Goal: Transaction & Acquisition: Purchase product/service

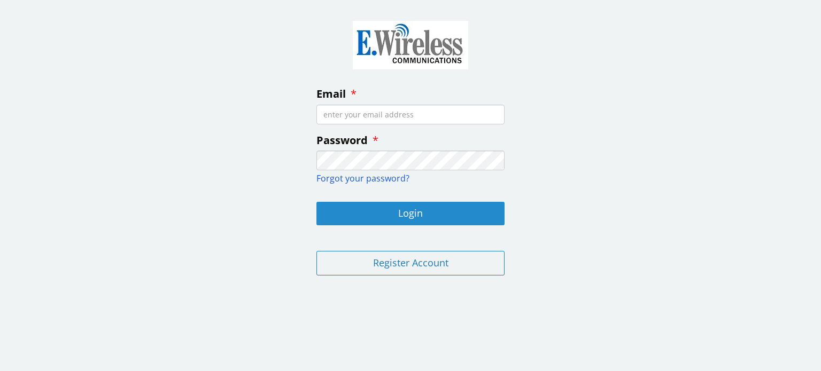
type input "[EMAIL_ADDRESS][DOMAIN_NAME]"
click at [421, 212] on button "Login" at bounding box center [410, 214] width 188 height 24
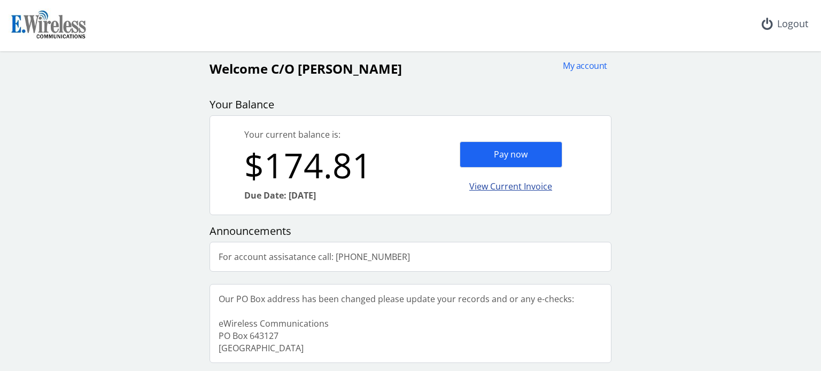
click at [486, 185] on div "View Current Invoice" at bounding box center [511, 186] width 103 height 25
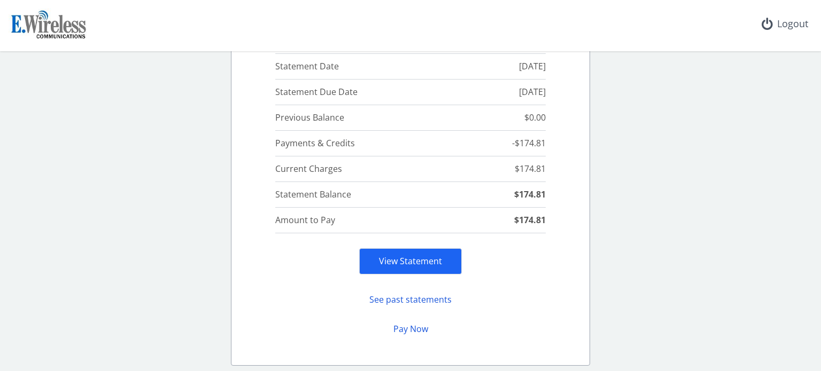
scroll to position [160, 0]
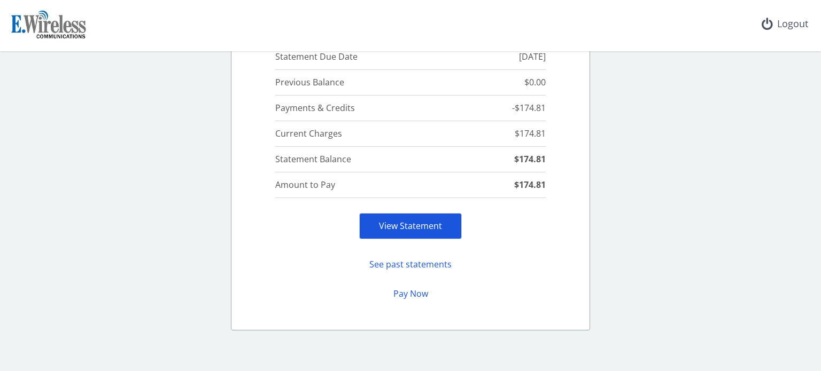
click at [414, 228] on link "View Statement" at bounding box center [410, 226] width 63 height 12
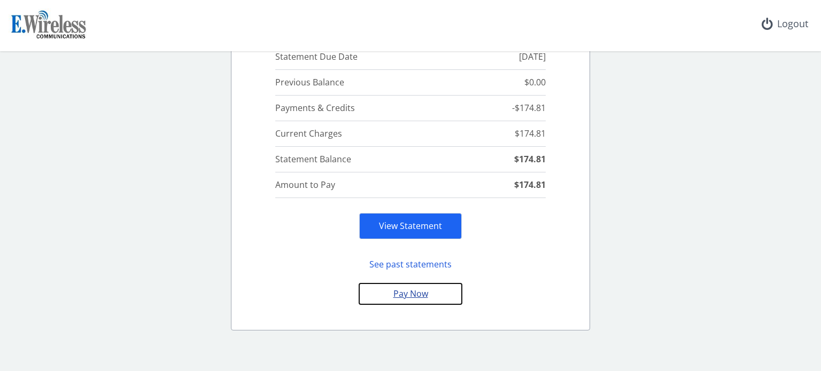
click at [412, 292] on button "Pay Now" at bounding box center [410, 294] width 103 height 21
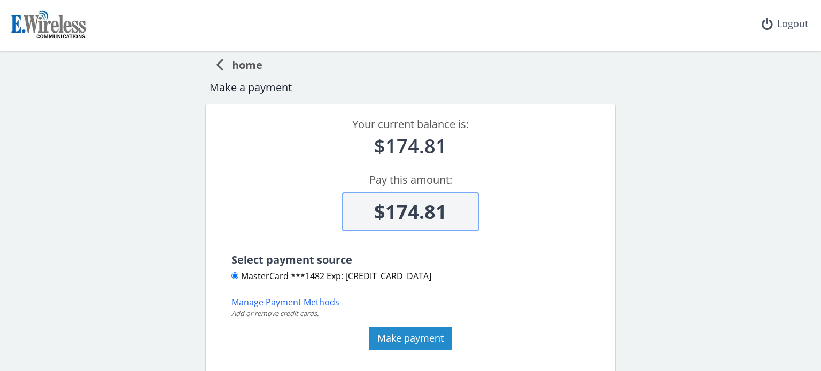
click at [406, 337] on button "Make payment" at bounding box center [410, 339] width 83 height 24
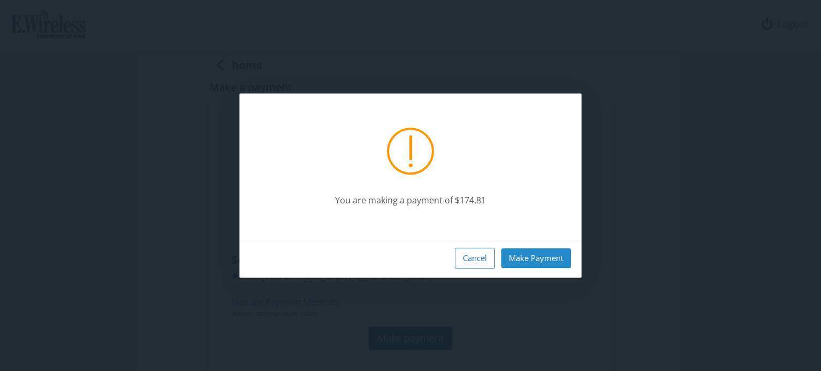
click at [536, 260] on button "Make Payment" at bounding box center [535, 259] width 69 height 20
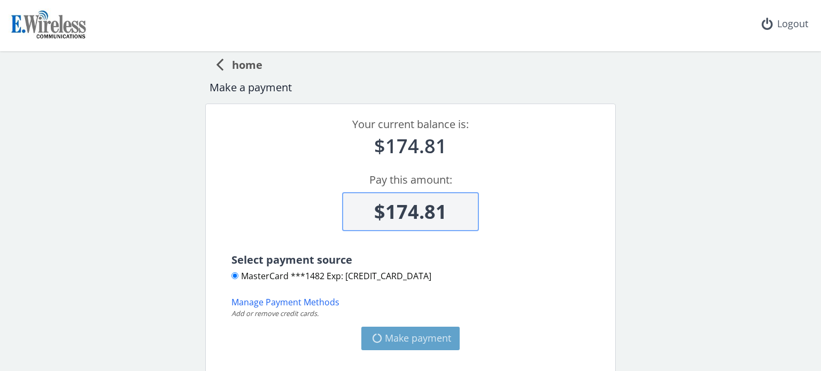
type input "$0"
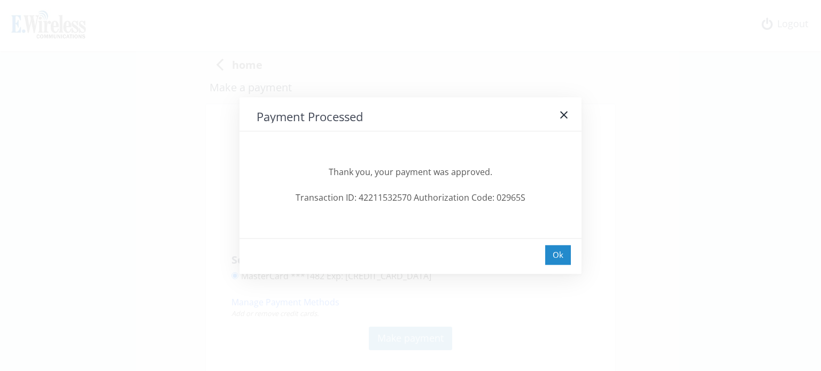
click at [552, 252] on div "Ok" at bounding box center [558, 255] width 26 height 20
